Goal: Information Seeking & Learning: Learn about a topic

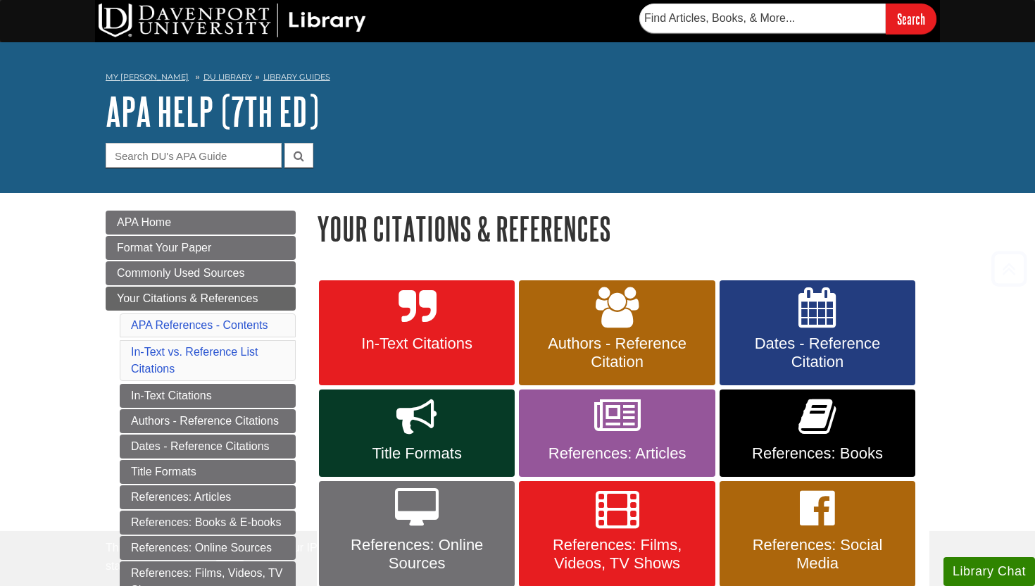
scroll to position [231, 0]
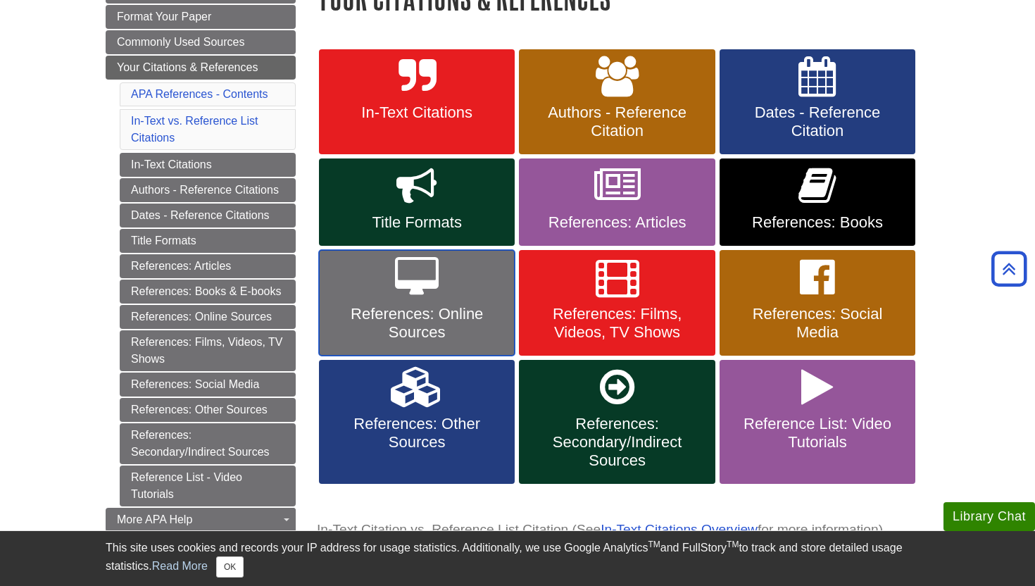
click at [470, 327] on span "References: Online Sources" at bounding box center [416, 323] width 175 height 37
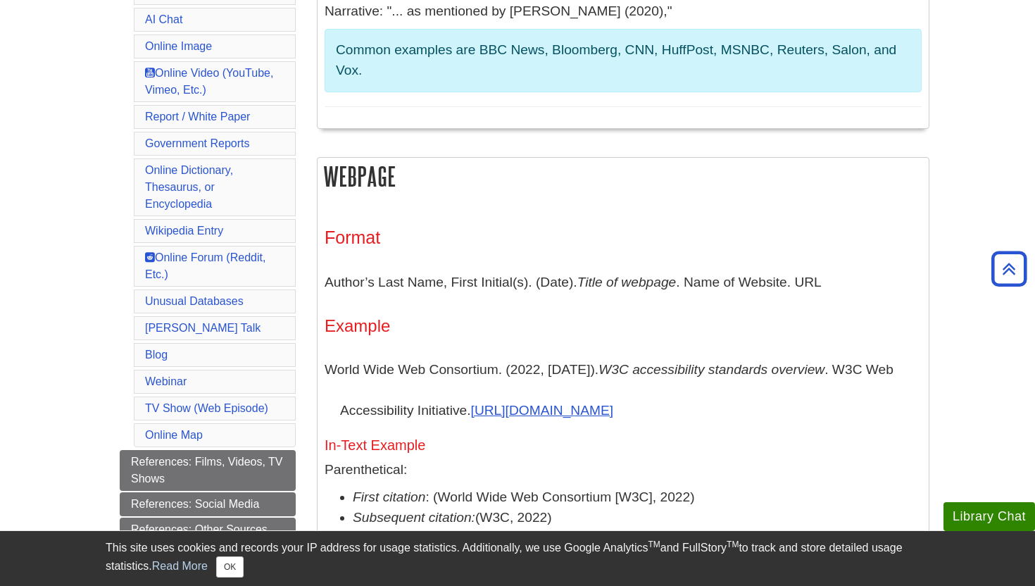
scroll to position [608, 0]
